Goal: Use online tool/utility: Utilize a website feature to perform a specific function

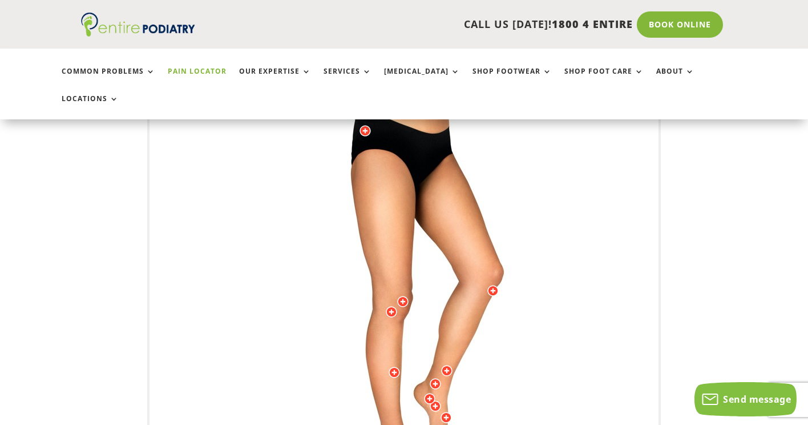
scroll to position [232, 0]
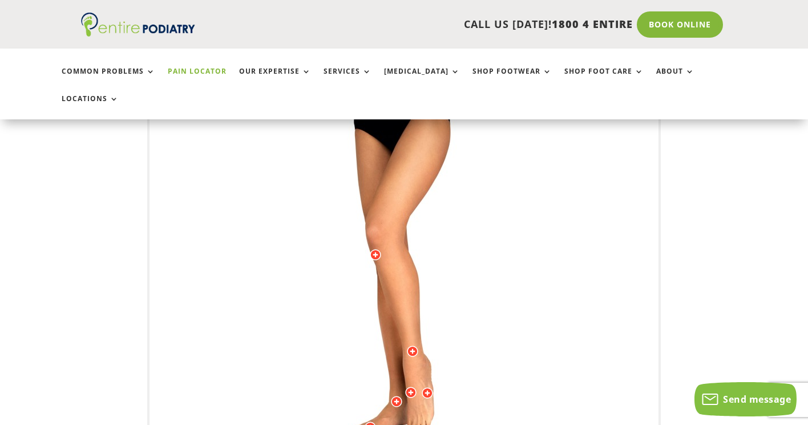
drag, startPoint x: 480, startPoint y: 312, endPoint x: 486, endPoint y: 301, distance: 12.3
click at [486, 301] on img at bounding box center [403, 276] width 315 height 456
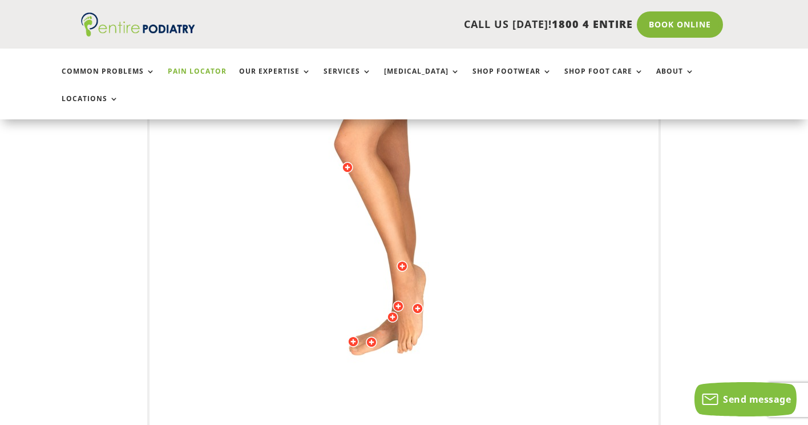
scroll to position [342, 0]
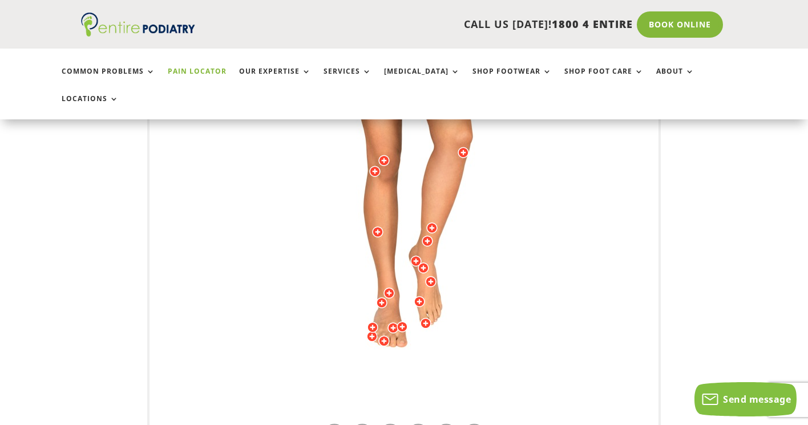
drag, startPoint x: 340, startPoint y: 249, endPoint x: 355, endPoint y: 249, distance: 15.4
click at [355, 249] on img at bounding box center [403, 166] width 315 height 456
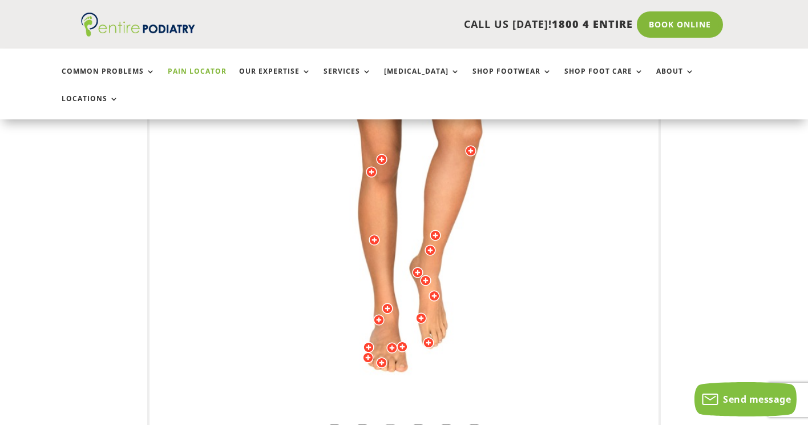
click at [386, 407] on div "Licensed to [PERSON_NAME] Arts & Media Powered by WebRotate 360 ©" at bounding box center [403, 166] width 509 height 564
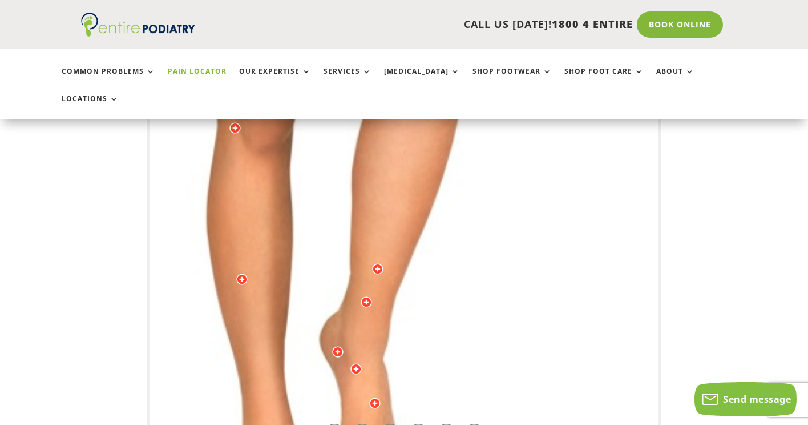
drag, startPoint x: 459, startPoint y: 337, endPoint x: 332, endPoint y: 254, distance: 151.6
click at [332, 254] on img at bounding box center [307, 116] width 787 height 1141
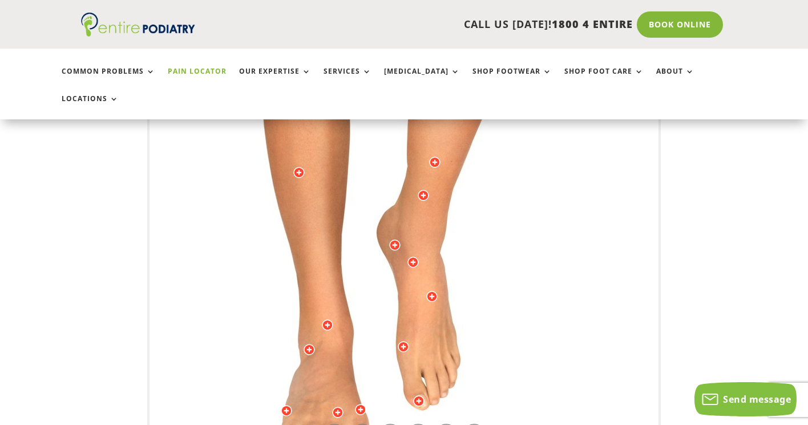
drag, startPoint x: 446, startPoint y: 312, endPoint x: 535, endPoint y: 233, distance: 118.8
click at [535, 233] on img at bounding box center [364, 9] width 787 height 1141
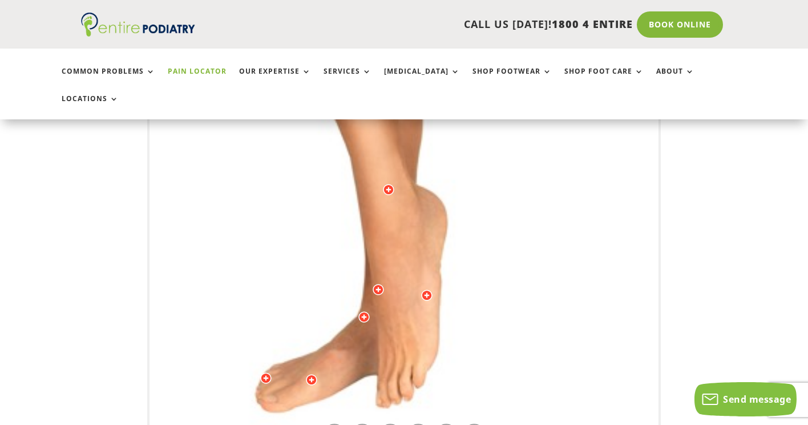
drag, startPoint x: 377, startPoint y: 321, endPoint x: 407, endPoint y: 314, distance: 30.4
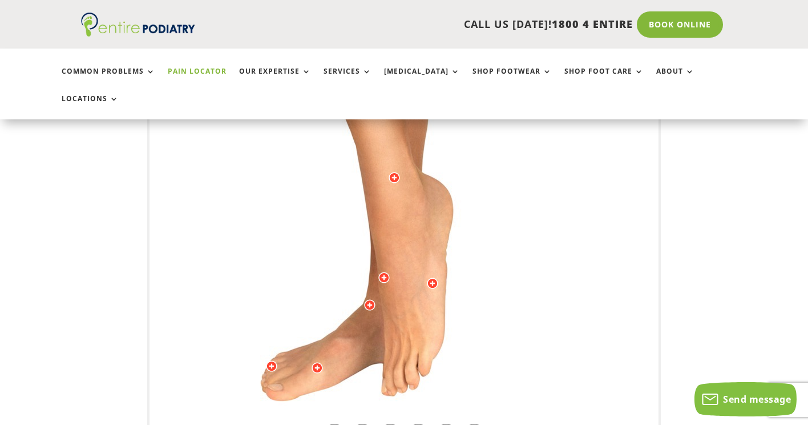
drag, startPoint x: 497, startPoint y: 291, endPoint x: 499, endPoint y: 278, distance: 12.8
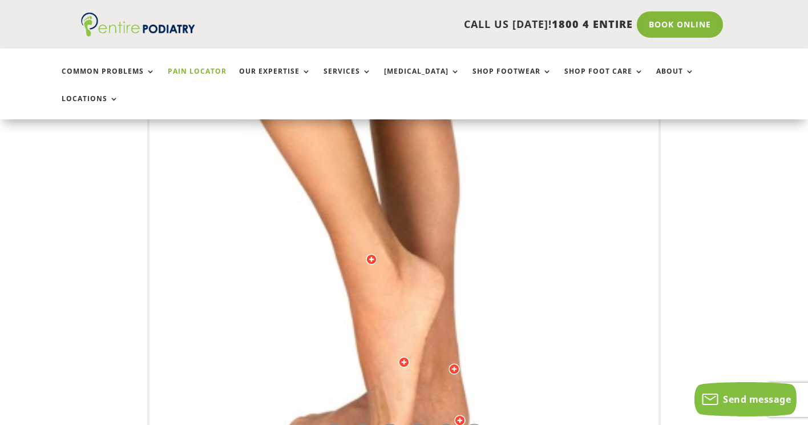
drag, startPoint x: 499, startPoint y: 315, endPoint x: 499, endPoint y: 190, distance: 125.0
click at [499, 190] on img at bounding box center [403, 42] width 787 height 1141
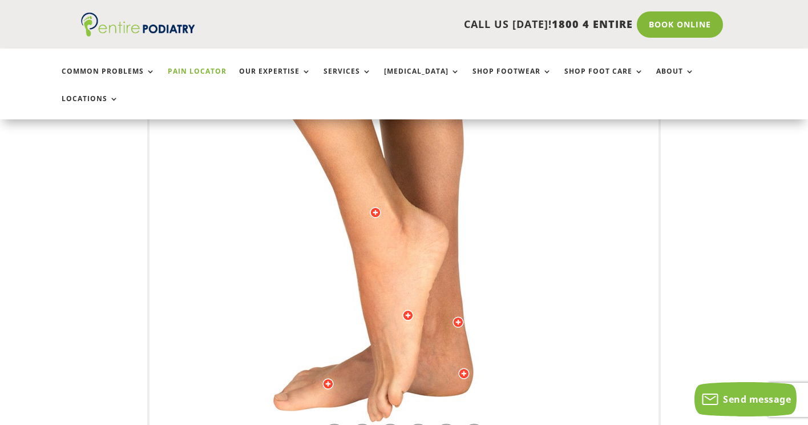
drag, startPoint x: 464, startPoint y: 338, endPoint x: 470, endPoint y: 274, distance: 64.1
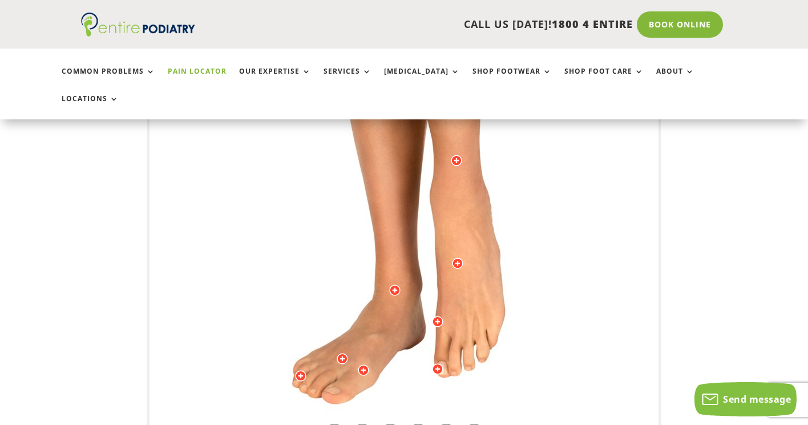
click at [456, 257] on div at bounding box center [457, 262] width 11 height 11
